Goal: Information Seeking & Learning: Check status

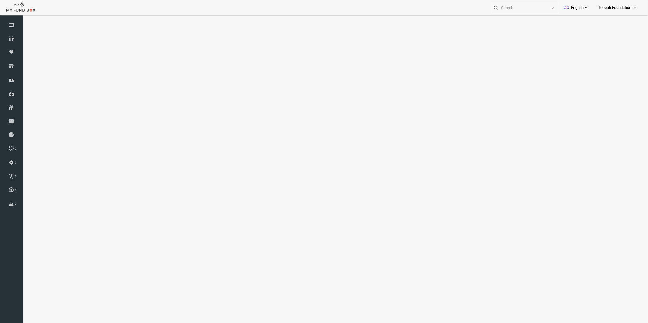
select select "100"
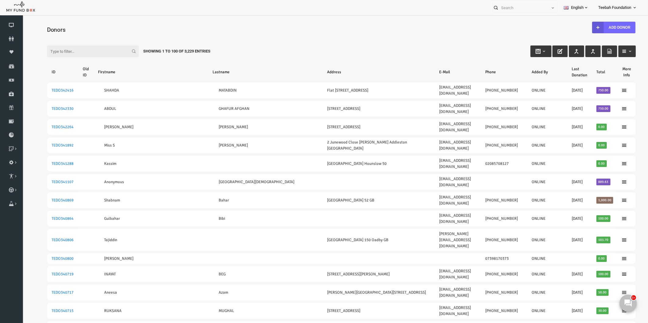
click at [47, 54] on input "Filter:" at bounding box center [81, 52] width 92 height 12
click at [48, 50] on input "Filter:" at bounding box center [81, 52] width 92 height 12
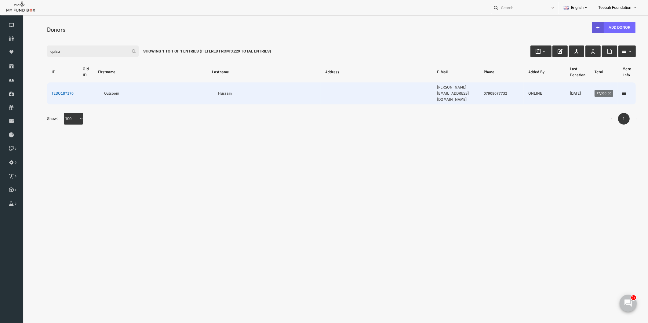
type input "qulso"
click at [55, 91] on link "TEDO187170" at bounding box center [50, 93] width 22 height 5
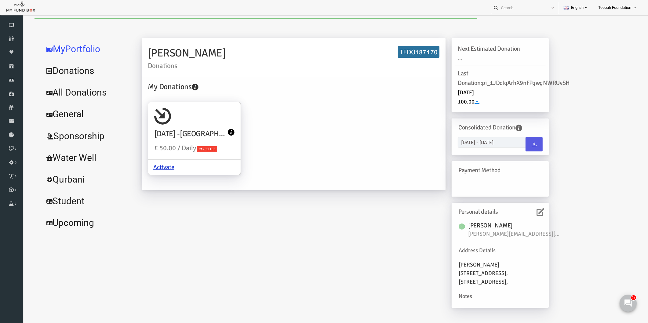
click at [75, 95] on link "All Donations" at bounding box center [74, 93] width 92 height 22
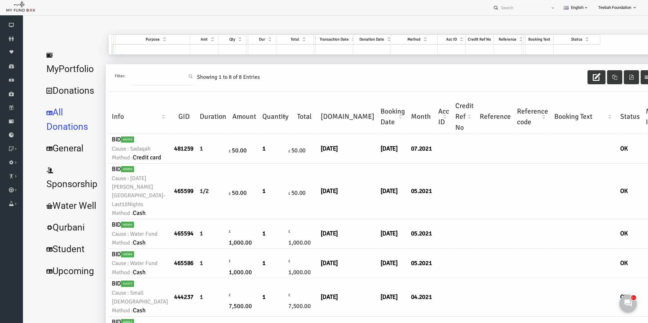
click at [423, 185] on td at bounding box center [431, 192] width 17 height 56
click at [61, 53] on link "MyPortfolio" at bounding box center [59, 62] width 62 height 36
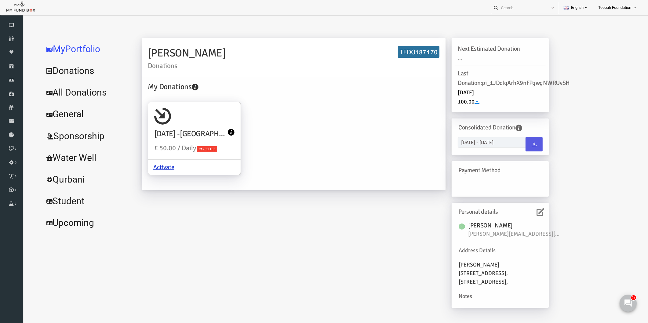
click at [269, 202] on div "[PERSON_NAME] Donations TEDO187170 My Donations [DATE][PERSON_NAME][GEOGRAPHIC_…" at bounding box center [332, 176] width 419 height 276
click at [76, 93] on link "All Donations" at bounding box center [74, 93] width 92 height 22
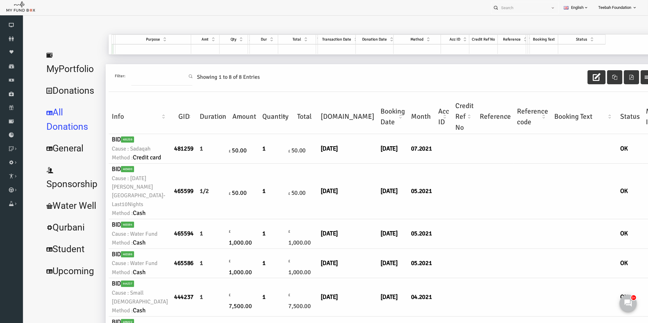
click at [440, 194] on td at bounding box center [452, 192] width 24 height 56
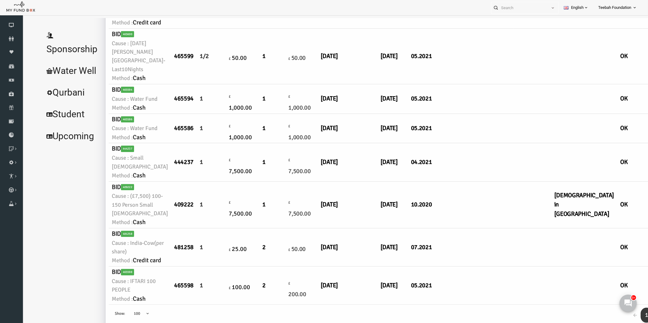
click at [442, 184] on td at bounding box center [452, 205] width 24 height 47
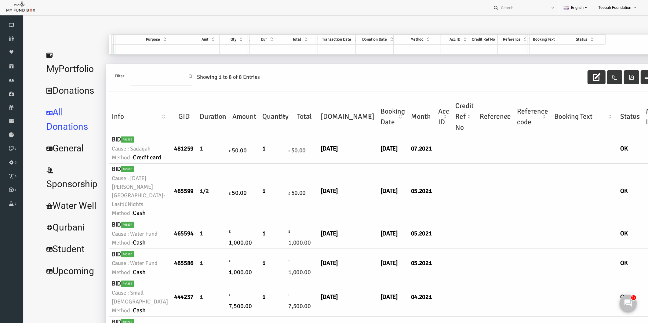
click at [63, 55] on link "MyPortfolio" at bounding box center [59, 62] width 62 height 36
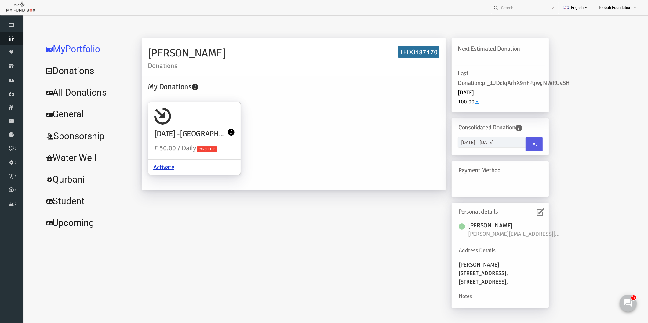
click at [10, 42] on link "Donors" at bounding box center [11, 38] width 23 height 13
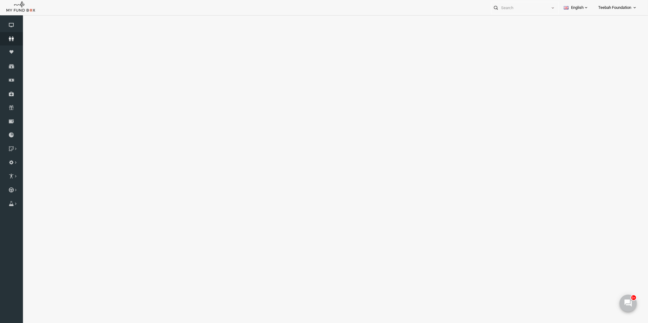
select select "100"
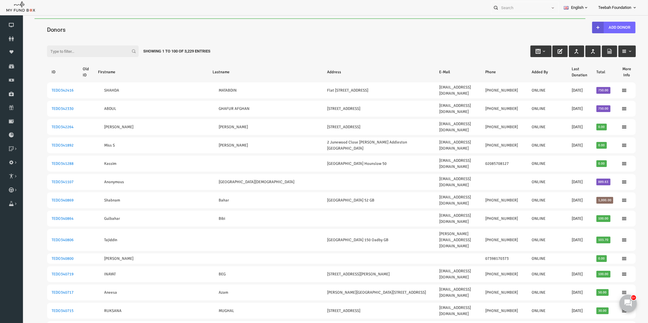
click at [50, 49] on input "Filter:" at bounding box center [81, 52] width 92 height 12
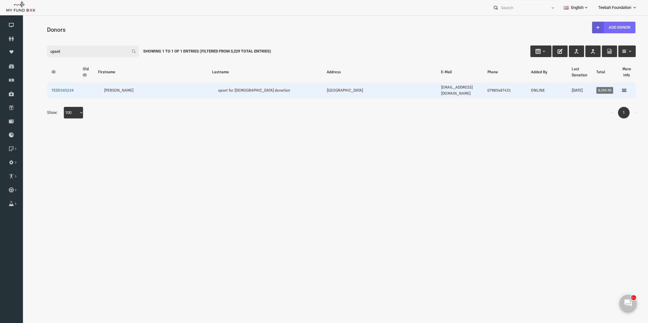
type input "upset"
click at [50, 88] on link "TEDO165219" at bounding box center [50, 90] width 22 height 5
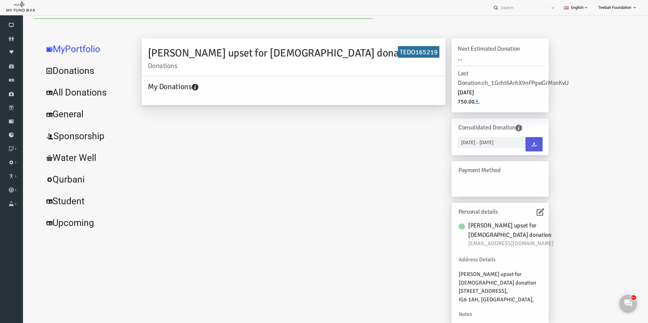
click at [525, 214] on icon at bounding box center [528, 212] width 8 height 8
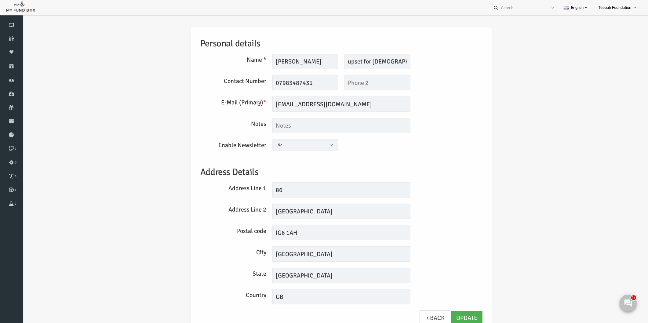
click at [488, 170] on div "Personal details Name * [PERSON_NAME] Description allows upto maximum of 255 ch…" at bounding box center [328, 181] width 613 height 326
click at [437, 203] on div "Personal details Name * [PERSON_NAME] Description allows upto maximum of 255 ch…" at bounding box center [329, 179] width 294 height 305
click at [374, 63] on input "upset for [DEMOGRAPHIC_DATA] donation" at bounding box center [365, 61] width 66 height 15
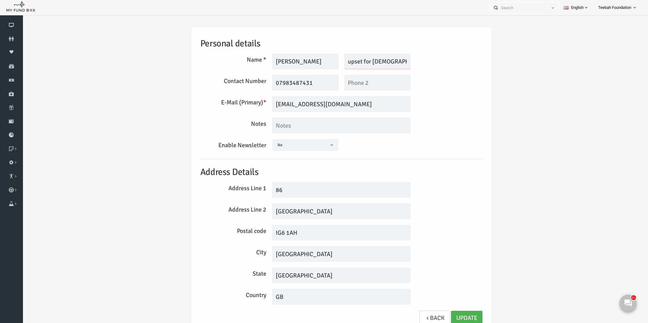
click at [374, 63] on input "upset for [DEMOGRAPHIC_DATA] donation" at bounding box center [365, 61] width 66 height 15
drag, startPoint x: 376, startPoint y: 61, endPoint x: 420, endPoint y: 57, distance: 44.5
click at [420, 57] on div "Name * [PERSON_NAME] Description allows upto maximum of 255 characters. Please …" at bounding box center [329, 61] width 288 height 15
click at [432, 83] on div "Contact Number 07983487431 This field is required This field is required" at bounding box center [329, 82] width 288 height 15
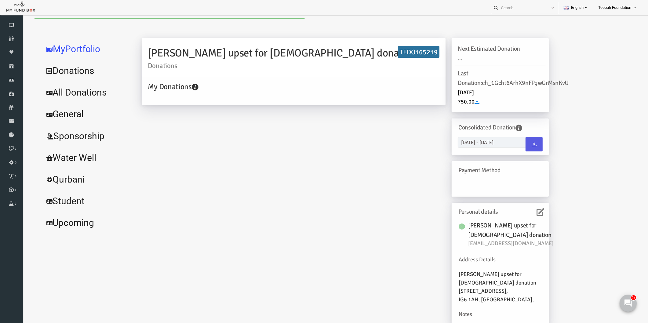
scroll to position [0, 0]
click at [394, 52] on h6 "TEDO165219" at bounding box center [406, 52] width 42 height 12
copy h6 "TEDO165219"
click at [80, 90] on link "All Donations" at bounding box center [74, 93] width 92 height 22
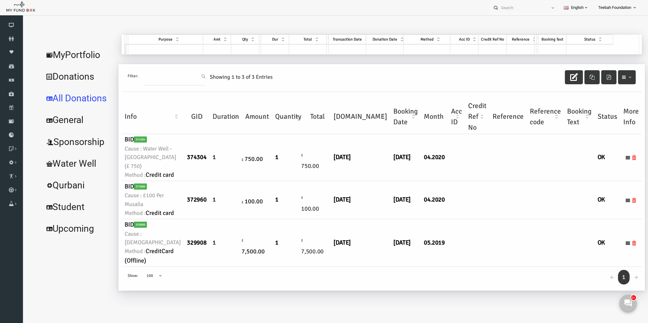
scroll to position [32, 0]
click at [140, 247] on small "Cause : [DEMOGRAPHIC_DATA]" at bounding box center [140, 238] width 56 height 17
click at [136, 247] on small "Cause : [DEMOGRAPHIC_DATA]" at bounding box center [140, 238] width 56 height 17
click at [135, 266] on small "Method : CreditCard (Offline)" at bounding box center [140, 256] width 56 height 19
click at [141, 266] on small "Method : CreditCard (Offline)" at bounding box center [140, 256] width 56 height 19
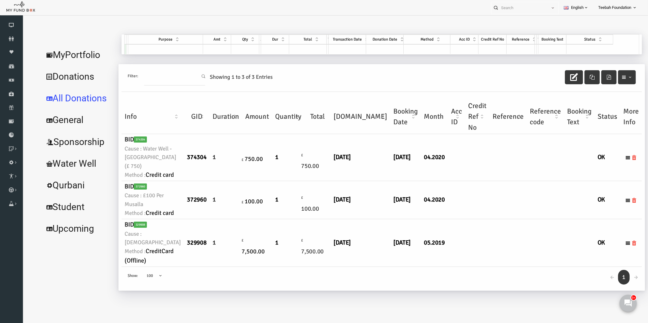
click at [142, 266] on small "Method : CreditCard (Offline)" at bounding box center [140, 256] width 56 height 19
click at [235, 267] on td "£ 7,500.00" at bounding box center [245, 243] width 30 height 48
drag, startPoint x: 131, startPoint y: 158, endPoint x: 149, endPoint y: 184, distance: 31.4
click at [149, 181] on td "BID 374304 Cause : Water Well - [GEOGRAPHIC_DATA] (£ 750) Method : Credit card" at bounding box center [140, 157] width 62 height 47
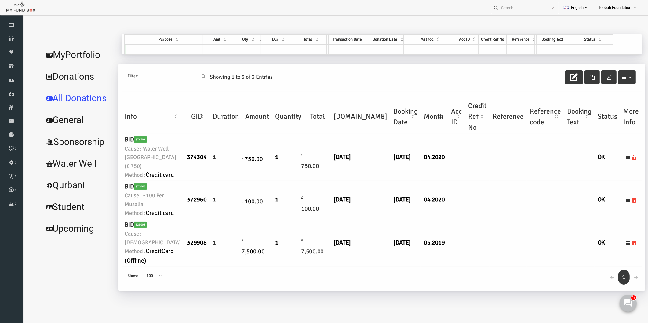
click at [151, 180] on small "Method : Credit card" at bounding box center [140, 174] width 56 height 9
click at [146, 180] on small "Method : Credit card" at bounding box center [140, 174] width 56 height 9
click at [66, 51] on link "MyPortfolio" at bounding box center [65, 55] width 75 height 22
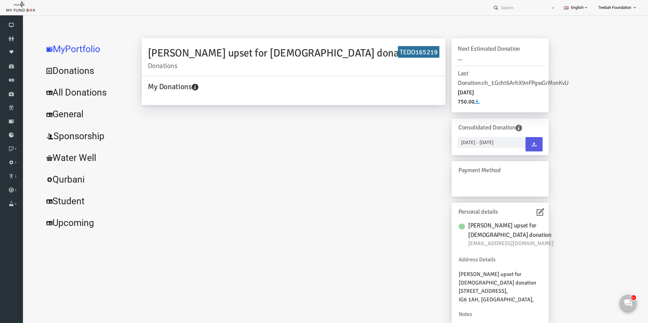
click at [308, 249] on div "[PERSON_NAME] upset for [DEMOGRAPHIC_DATA] donation Donations TEDO165219 My Don…" at bounding box center [332, 185] width 419 height 294
click at [521, 265] on div "[PERSON_NAME] upset for [DEMOGRAPHIC_DATA] donation [EMAIL_ADDRESS][DOMAIN_NAME…" at bounding box center [487, 270] width 91 height 105
click at [228, 199] on div "[PERSON_NAME] upset for [DEMOGRAPHIC_DATA] donation Donations TEDO165219 My Don…" at bounding box center [332, 185] width 419 height 294
click at [63, 93] on link "All Donations" at bounding box center [74, 93] width 92 height 22
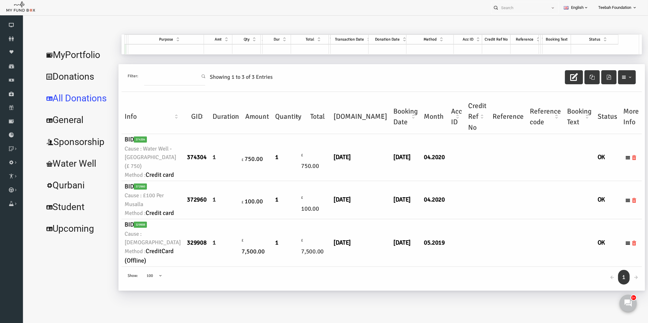
click at [78, 57] on link "MyPortfolio" at bounding box center [65, 55] width 75 height 22
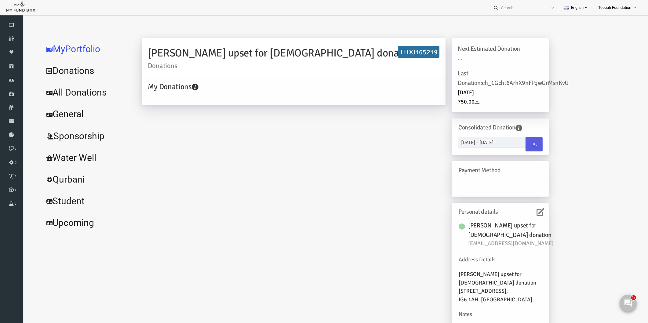
click at [185, 52] on h2 "[PERSON_NAME] upset for [DEMOGRAPHIC_DATA] donation Donations" at bounding box center [281, 57] width 292 height 24
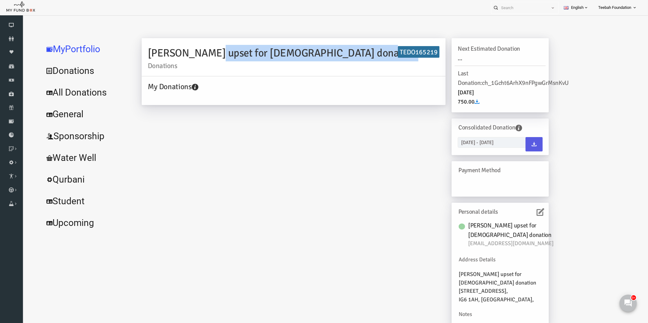
click at [185, 52] on h2 "[PERSON_NAME] upset for [DEMOGRAPHIC_DATA] donation Donations" at bounding box center [281, 57] width 292 height 24
click at [207, 56] on h2 "[PERSON_NAME] upset for [DEMOGRAPHIC_DATA] donation Donations" at bounding box center [281, 57] width 292 height 24
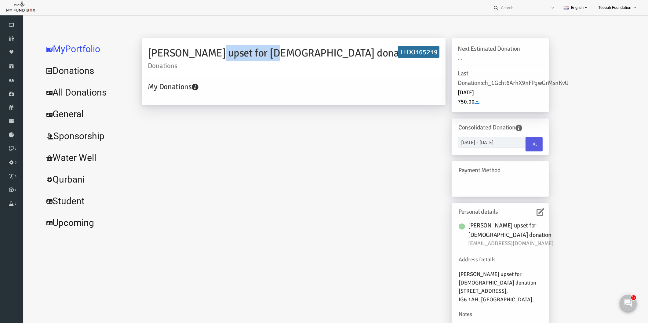
drag, startPoint x: 209, startPoint y: 50, endPoint x: 209, endPoint y: 86, distance: 36.3
click at [134, 45] on div "[PERSON_NAME] upset for [DEMOGRAPHIC_DATA] donation Donations TEDO165219" at bounding box center [281, 57] width 304 height 38
drag, startPoint x: 268, startPoint y: 154, endPoint x: 95, endPoint y: 112, distance: 178.1
click at [268, 154] on div "[PERSON_NAME] upset for [DEMOGRAPHIC_DATA] donation Donations TEDO165219 My Don…" at bounding box center [332, 185] width 419 height 294
click at [58, 92] on link "All Donations" at bounding box center [74, 93] width 92 height 22
